Goal: Navigation & Orientation: Find specific page/section

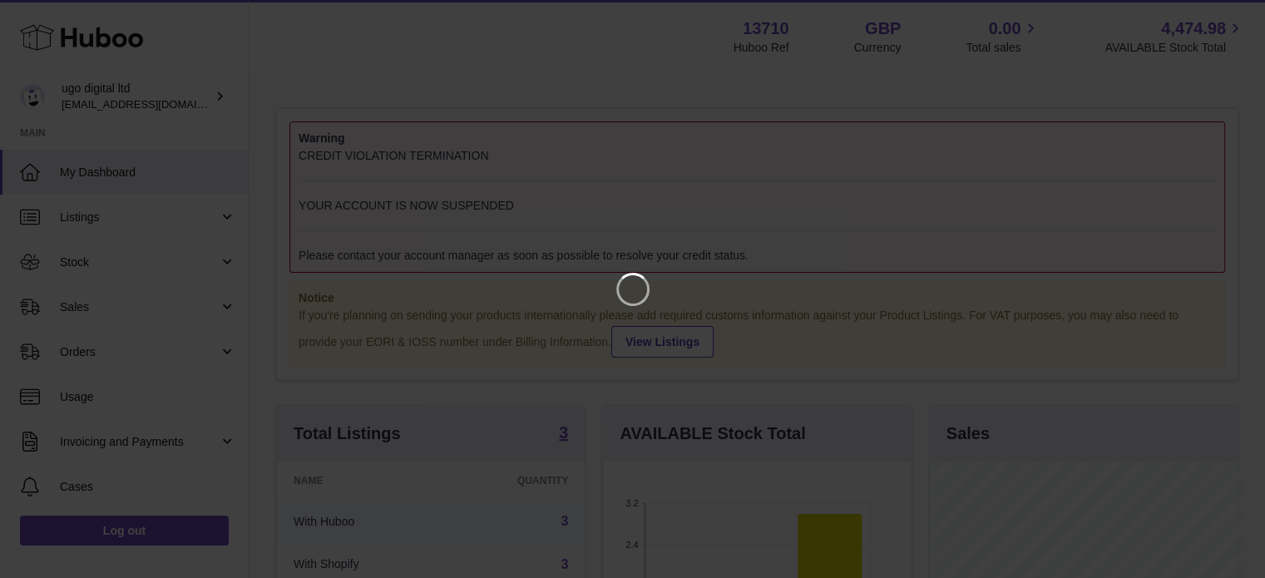
scroll to position [259, 312]
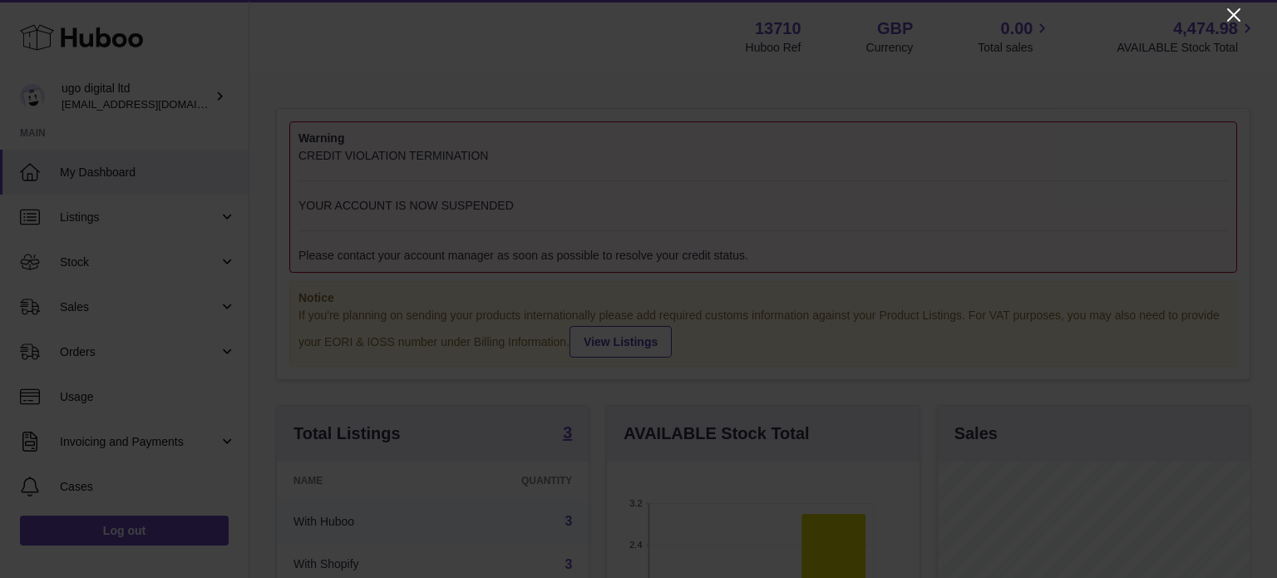
click at [1231, 14] on icon "Close" at bounding box center [1234, 15] width 20 height 20
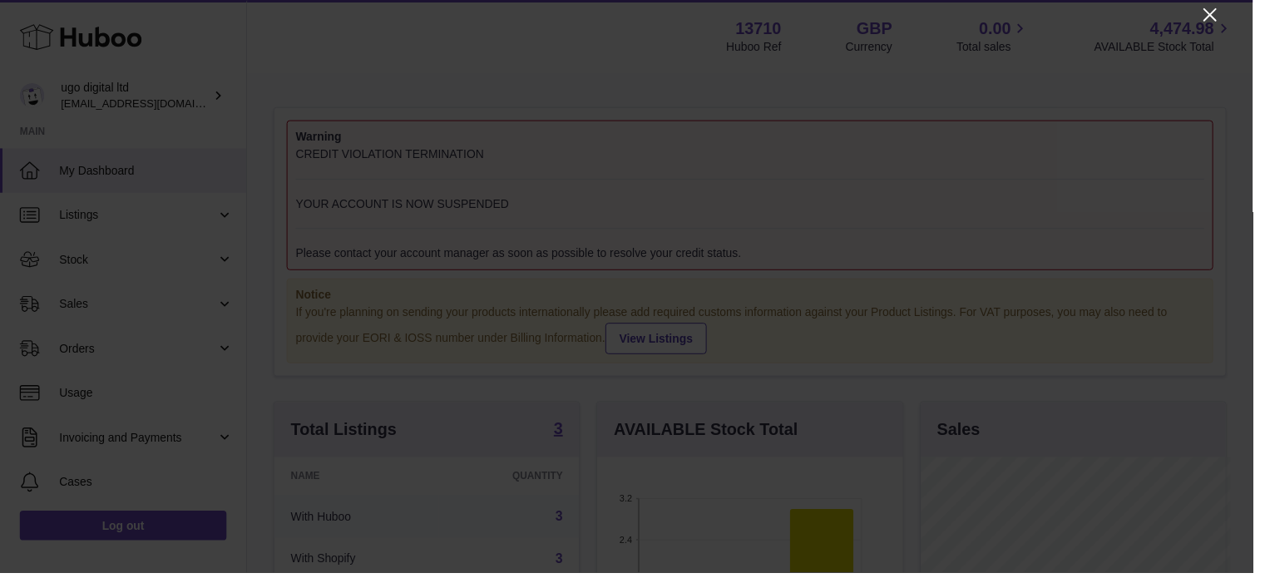
scroll to position [831139, 831090]
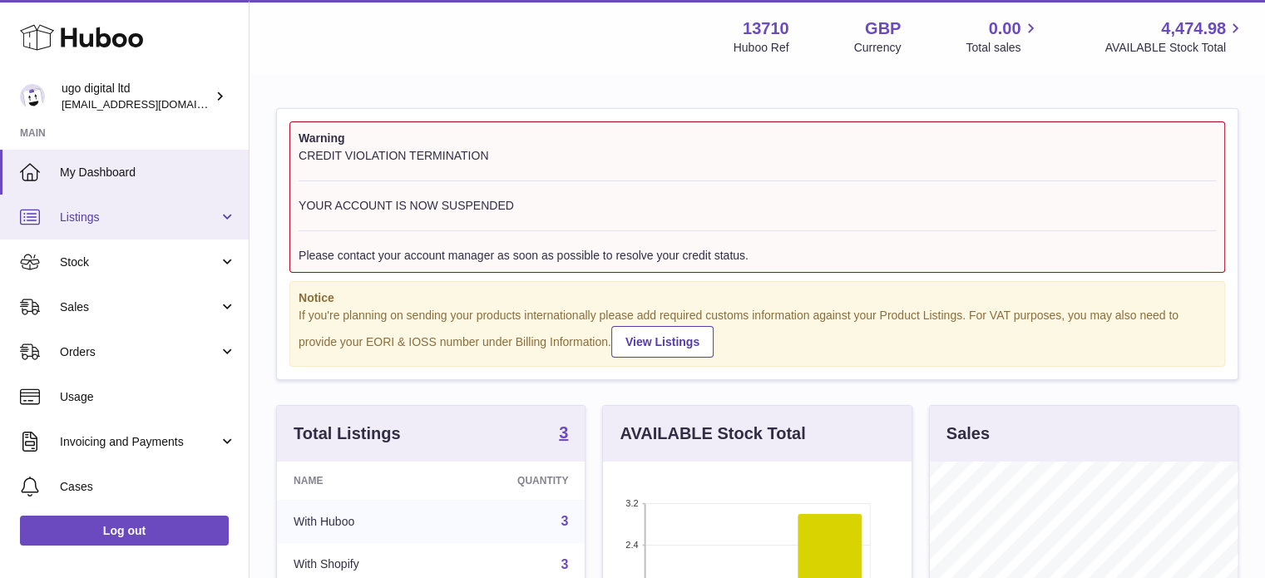
click at [83, 215] on span "Listings" at bounding box center [139, 218] width 159 height 16
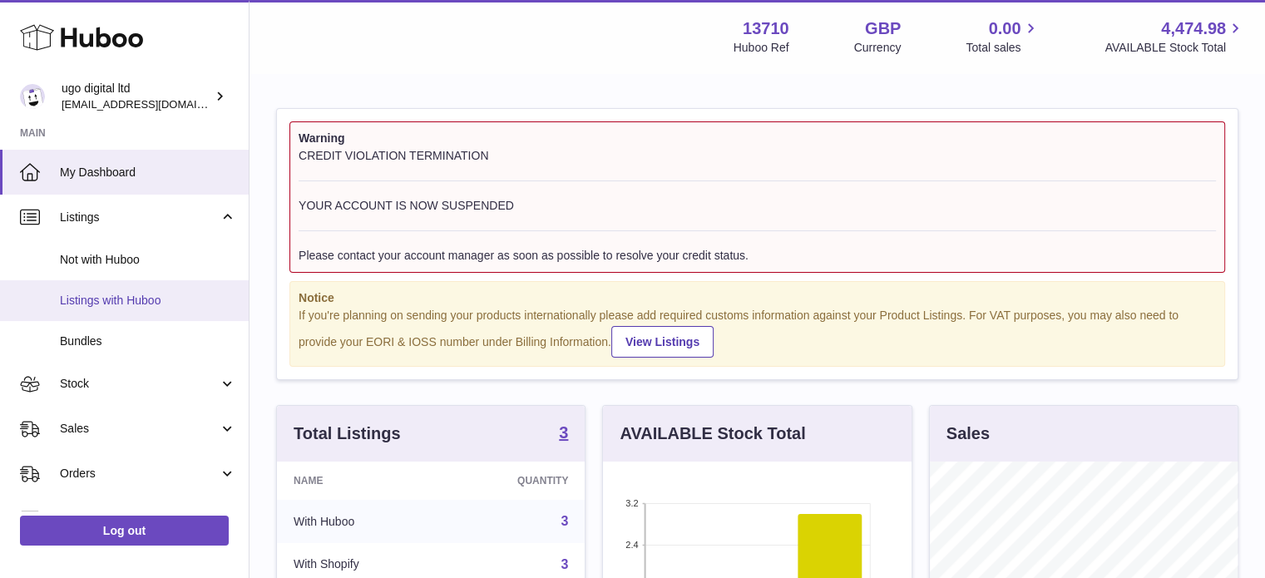
click at [94, 297] on span "Listings with Huboo" at bounding box center [148, 301] width 176 height 16
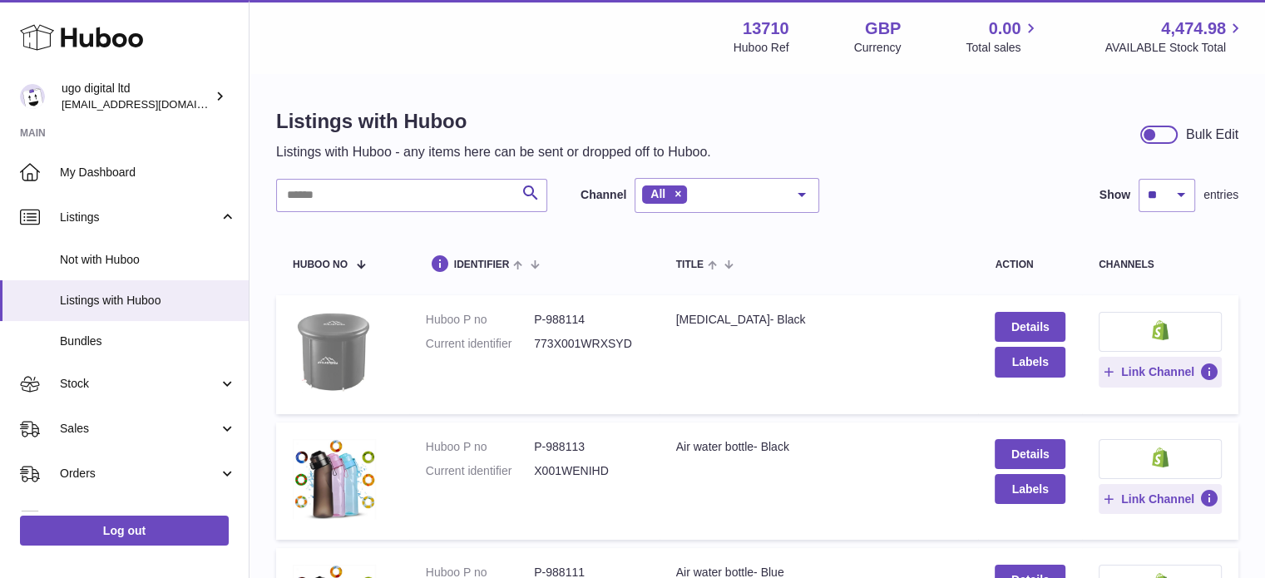
click at [343, 348] on img at bounding box center [334, 352] width 83 height 81
